Goal: Complete application form

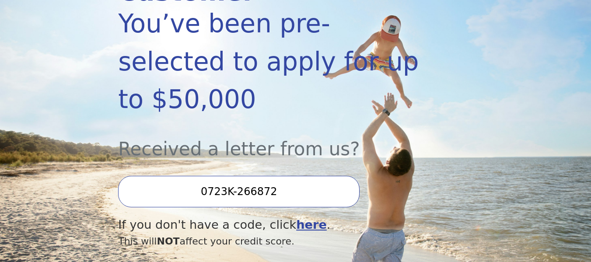
scroll to position [176, 0]
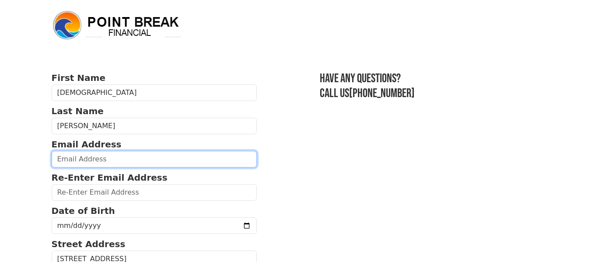
click at [162, 163] on input "email" at bounding box center [155, 159] width 206 height 17
type input "[EMAIL_ADDRESS][DOMAIN_NAME]"
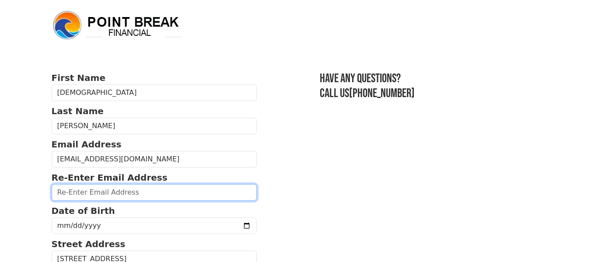
type input "[EMAIL_ADDRESS][DOMAIN_NAME]"
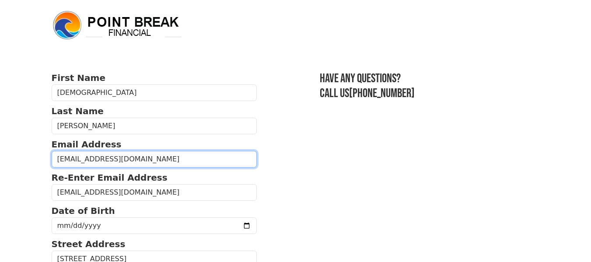
type input "[PHONE_NUMBER]"
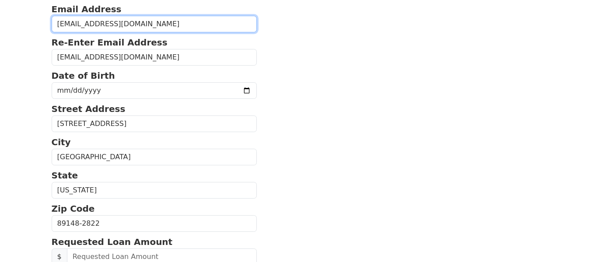
scroll to position [134, 0]
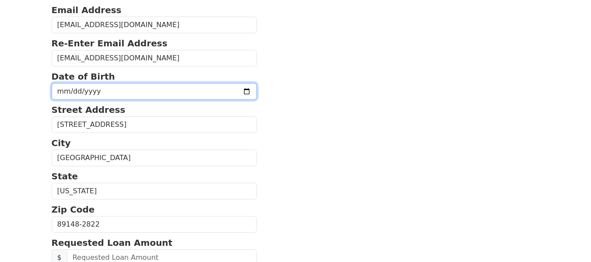
click at [81, 88] on input "date" at bounding box center [155, 91] width 206 height 17
type input "[DATE]"
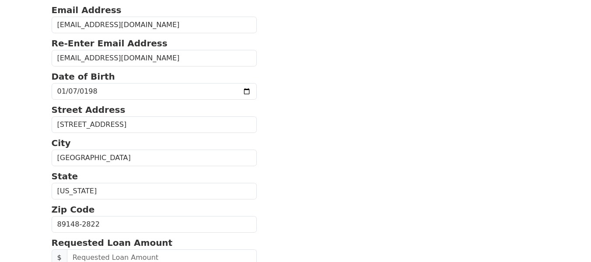
click at [118, 141] on p "City" at bounding box center [155, 142] width 206 height 13
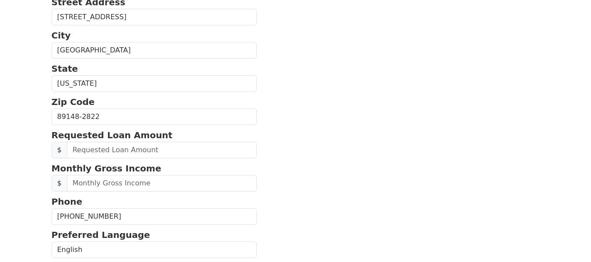
scroll to position [243, 0]
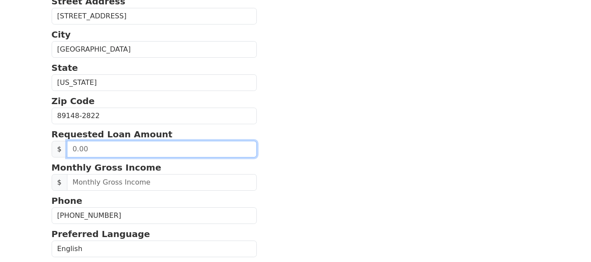
click at [107, 146] on input "text" at bounding box center [162, 149] width 190 height 17
type input "2.00"
type input "15,000.00"
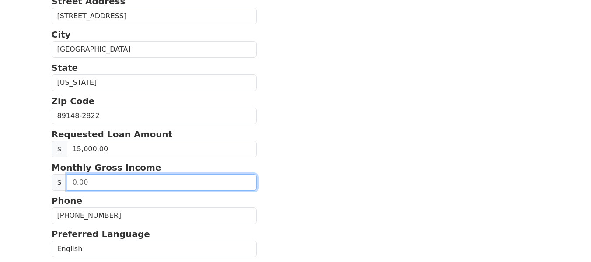
click at [107, 179] on input "text" at bounding box center [162, 182] width 190 height 17
type input "6,000.00"
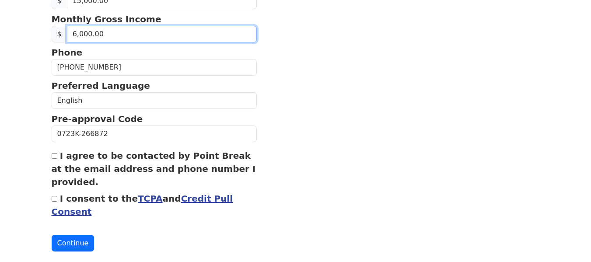
scroll to position [396, 0]
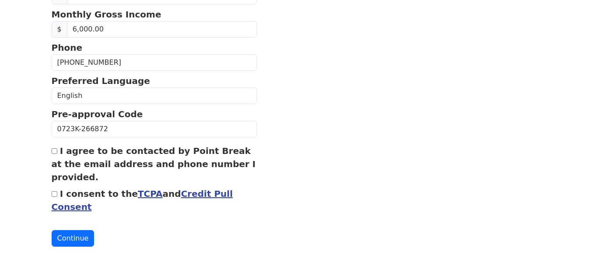
click at [55, 150] on input "I agree to be contacted by Point Break at the email address and phone number I …" at bounding box center [55, 151] width 6 height 6
checkbox input "true"
click at [54, 193] on input "I consent to the TCPA and Credit Pull Consent" at bounding box center [55, 194] width 6 height 6
checkbox input "true"
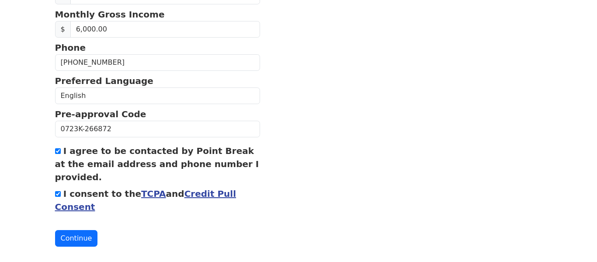
scroll to position [407, 0]
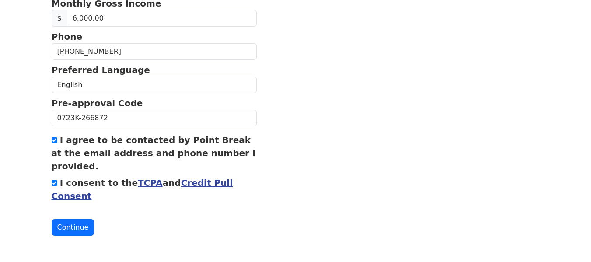
click at [140, 183] on link "TCPA" at bounding box center [150, 183] width 25 height 10
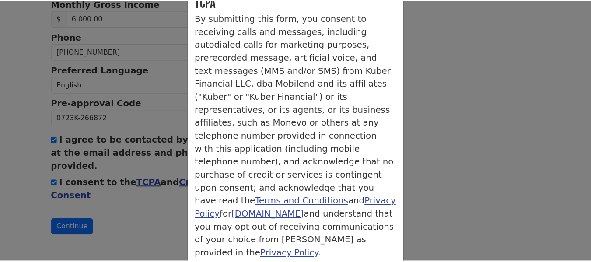
scroll to position [108, 0]
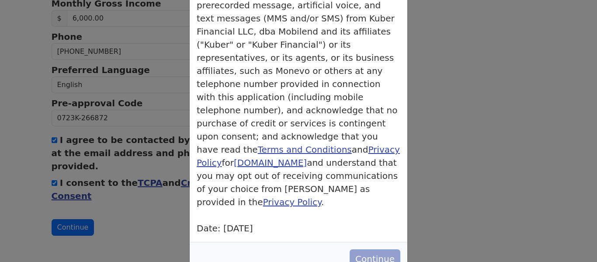
click at [363, 249] on button "Continue" at bounding box center [375, 258] width 51 height 19
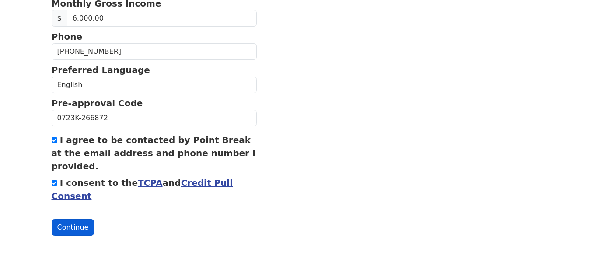
click at [73, 227] on button "Continue" at bounding box center [73, 227] width 43 height 17
